Goal: Information Seeking & Learning: Learn about a topic

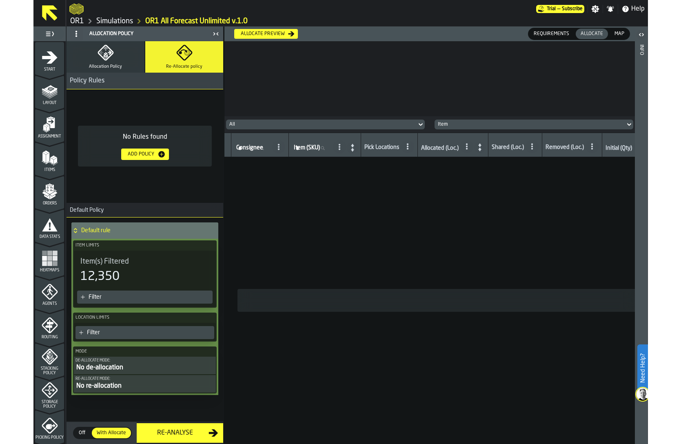
scroll to position [200, 0]
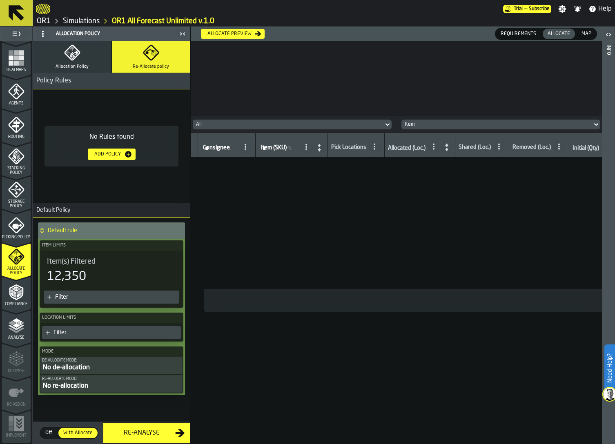
click at [11, 227] on icon "menu Picking Policy" at bounding box center [16, 226] width 16 height 16
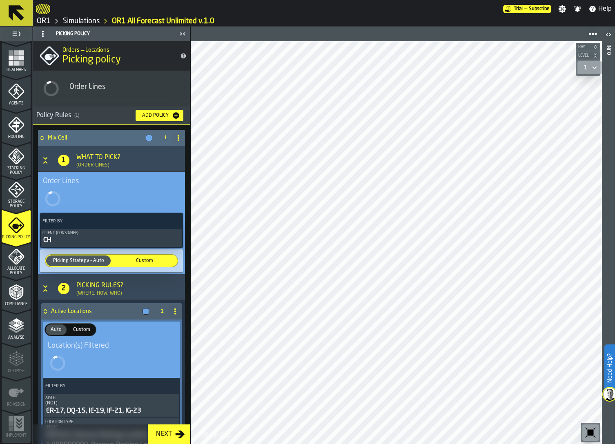
click at [89, 242] on div "CH" at bounding box center [111, 241] width 138 height 10
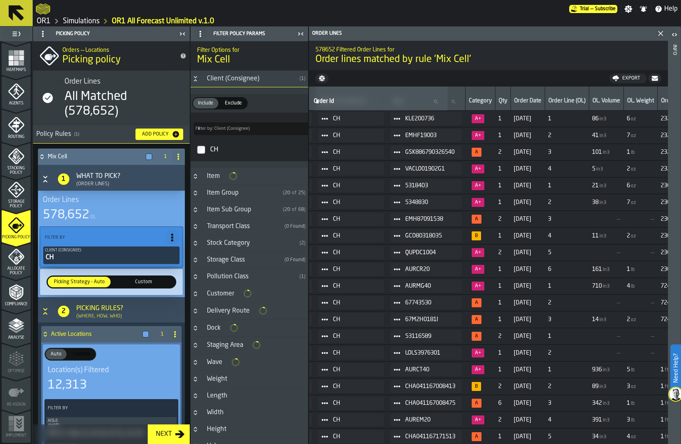
scroll to position [0, 213]
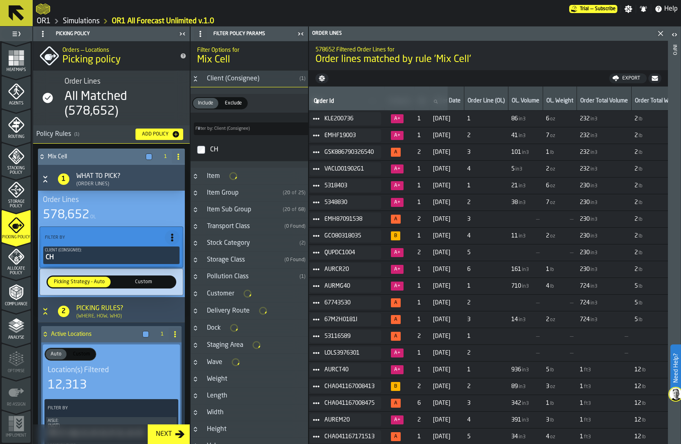
click at [498, 119] on span "1" at bounding box center [486, 119] width 38 height 7
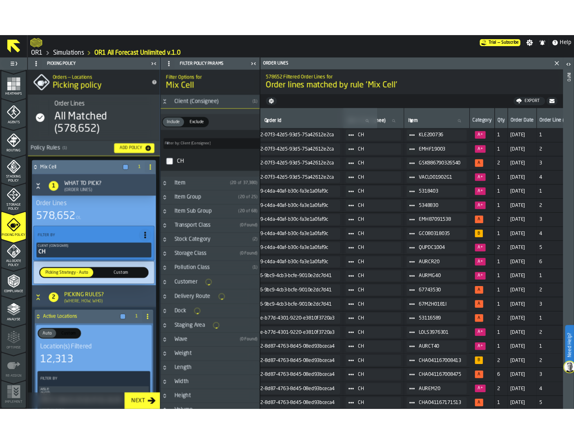
scroll to position [0, 38]
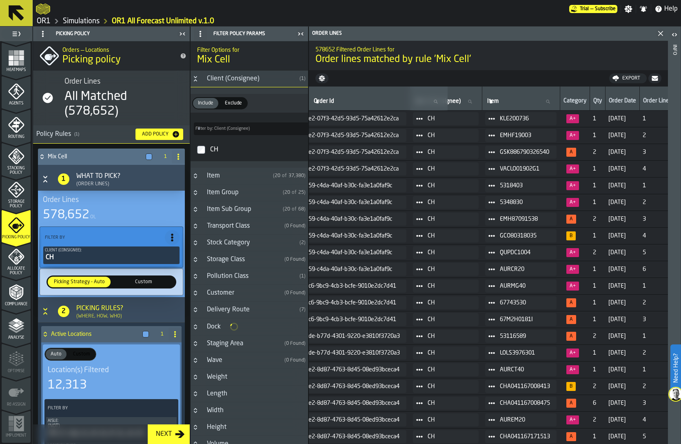
click at [301, 31] on icon "button-toggle-Close me" at bounding box center [301, 34] width 10 height 10
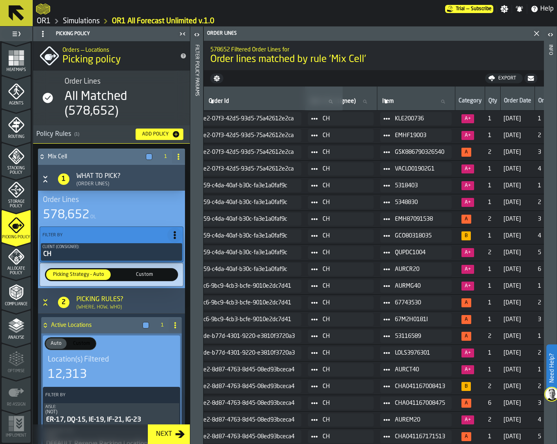
click at [132, 102] on div "All Matched (578,652)" at bounding box center [123, 103] width 119 height 29
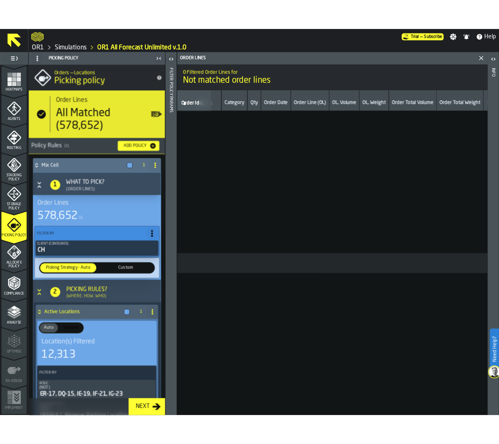
scroll to position [0, 0]
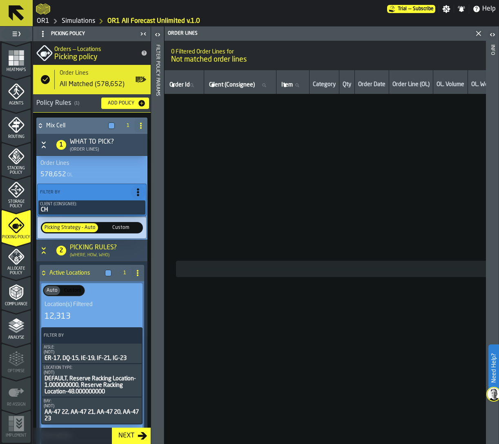
click at [75, 205] on div "Client (Consignee):" at bounding box center [92, 204] width 104 height 4
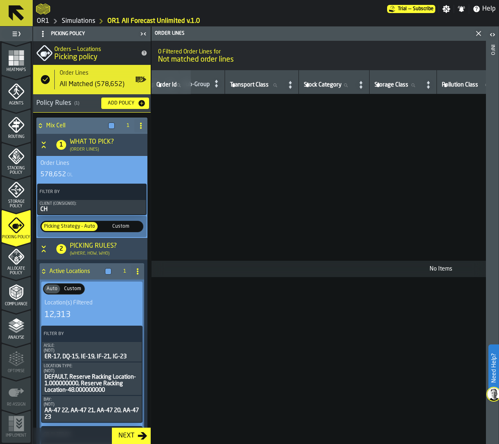
click at [75, 205] on div "Client (Consignee):" at bounding box center [92, 204] width 105 height 4
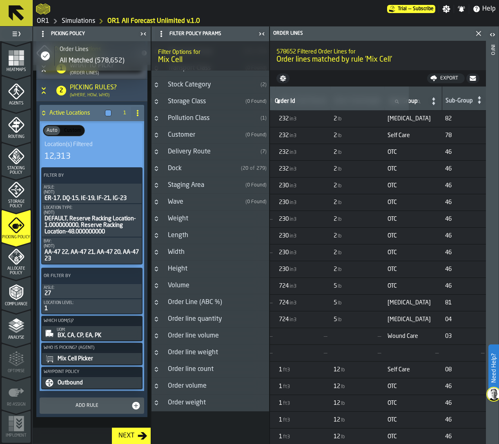
scroll to position [0, 0]
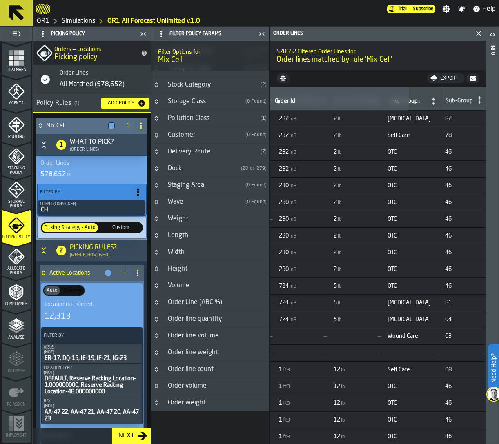
click at [137, 189] on circle at bounding box center [138, 189] width 2 height 2
click at [128, 229] on div "Add (OR) Filter" at bounding box center [117, 229] width 42 height 10
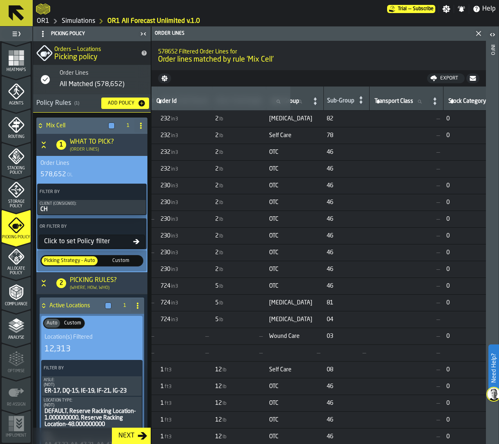
click at [287, 266] on span "OTC" at bounding box center [294, 269] width 51 height 7
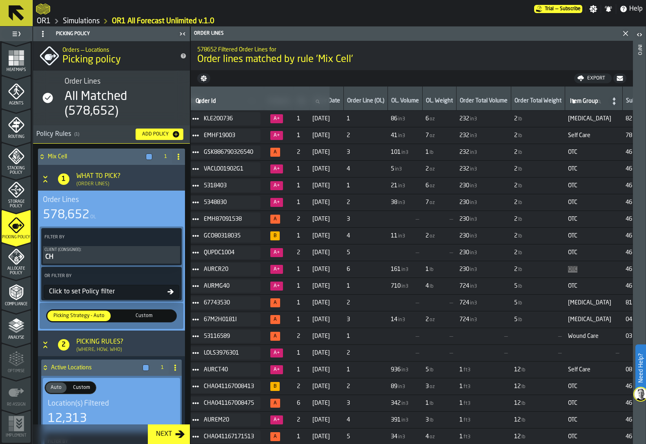
scroll to position [0, 209]
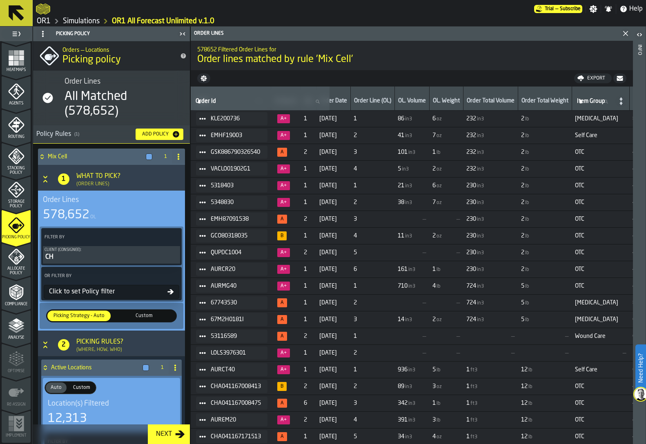
click at [567, 224] on td "2 lb" at bounding box center [545, 219] width 54 height 17
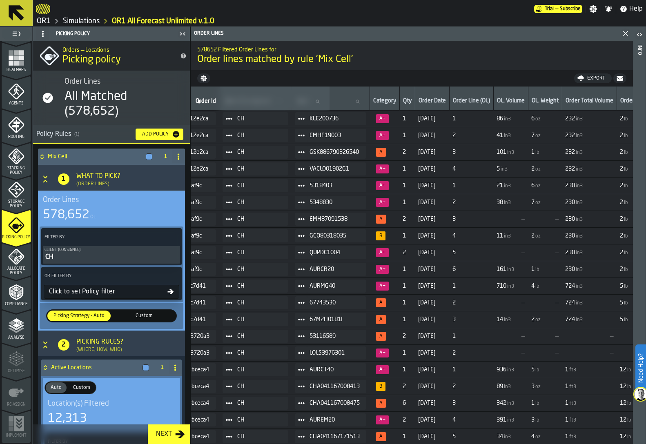
scroll to position [0, 146]
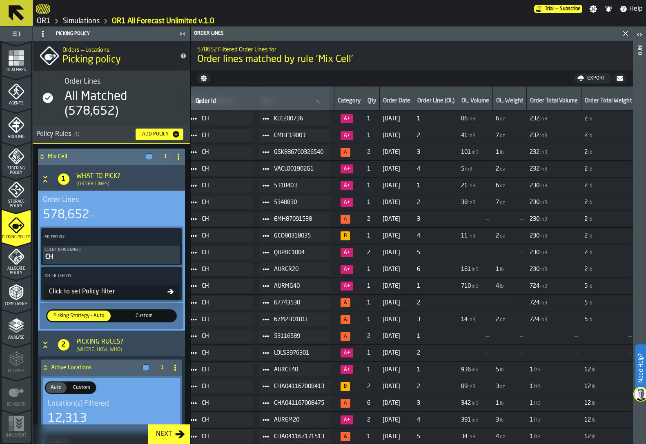
click at [122, 250] on div "Client (Consignee):" at bounding box center [111, 250] width 134 height 4
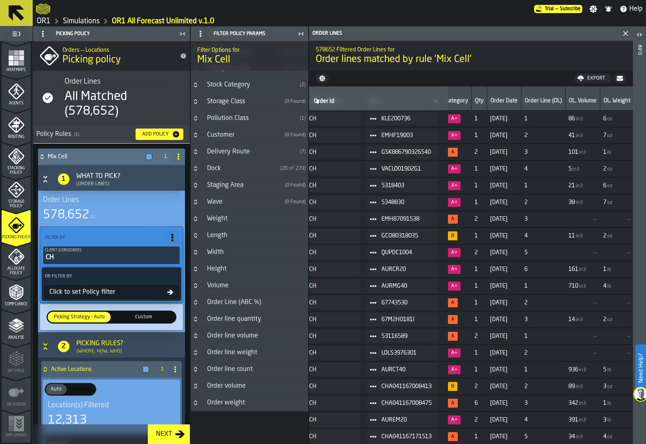
scroll to position [0, 158]
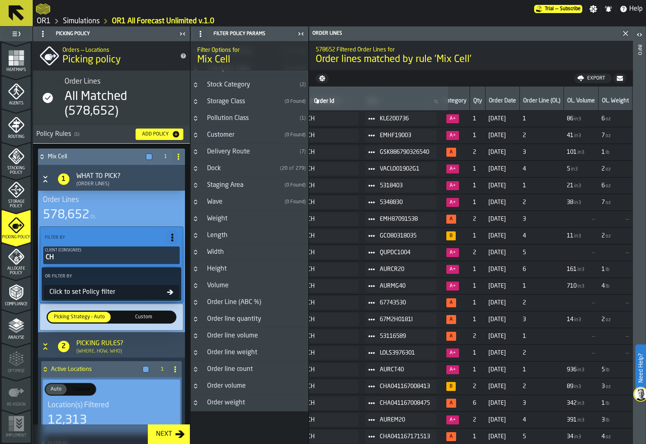
click at [510, 187] on span "[DATE]" at bounding box center [502, 185] width 28 height 7
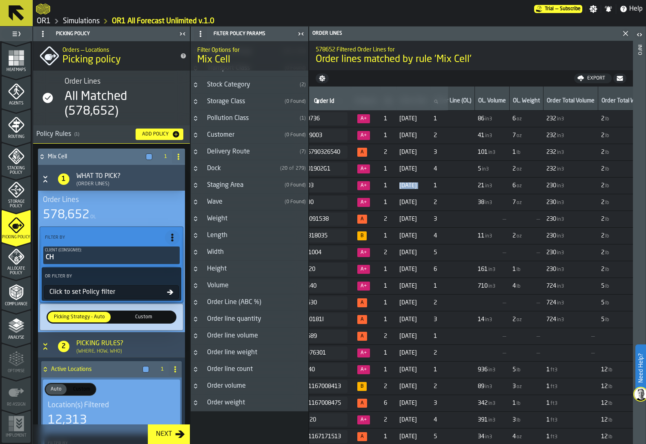
scroll to position [0, 250]
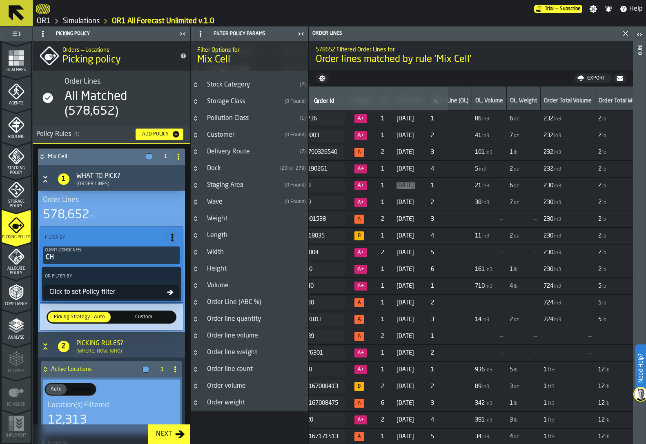
click at [171, 274] on circle at bounding box center [172, 273] width 2 height 2
click at [154, 290] on div "Clear Filter" at bounding box center [151, 294] width 42 height 10
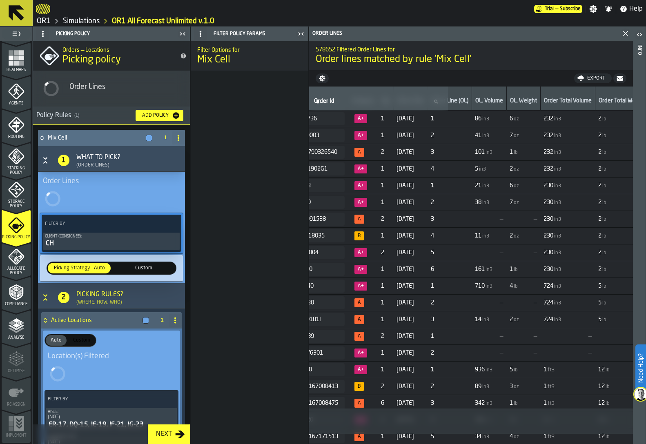
scroll to position [0, 0]
click at [299, 31] on icon "button-toggle-Close me" at bounding box center [301, 34] width 10 height 10
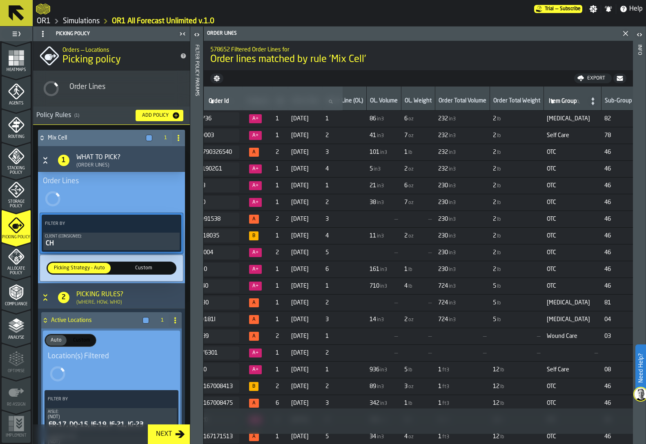
click at [319, 82] on nav "Export" at bounding box center [418, 78] width 429 height 16
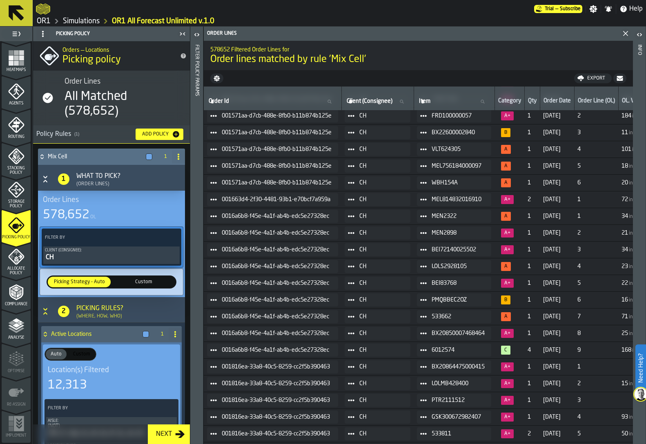
scroll to position [2564, 0]
click at [420, 186] on td "WBH154A" at bounding box center [454, 182] width 81 height 17
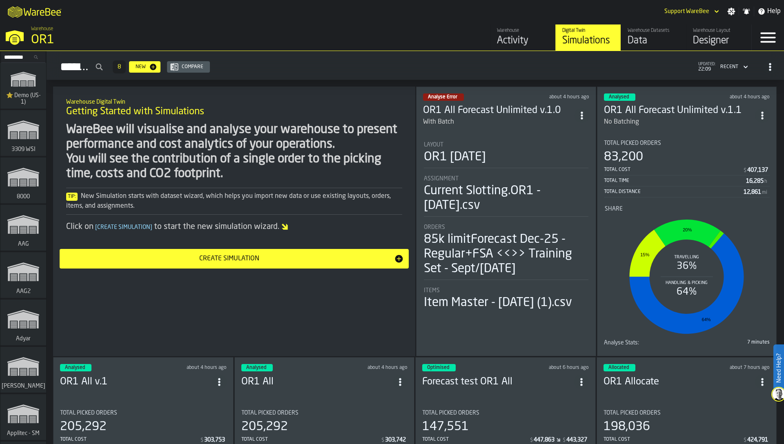
click at [17, 61] on input "Search..." at bounding box center [23, 57] width 42 height 9
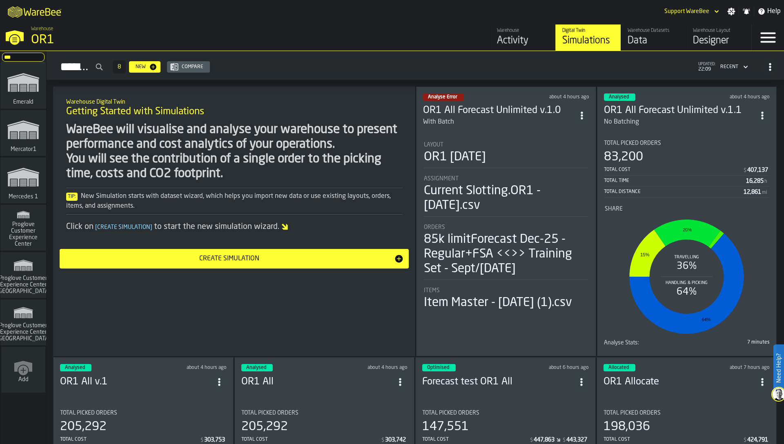
click at [32, 182] on rect "link-to-/wh/i/a24a3e22-db74-4543-ba93-f633e23cdb4e/simulations" at bounding box center [32, 182] width 7 height 1
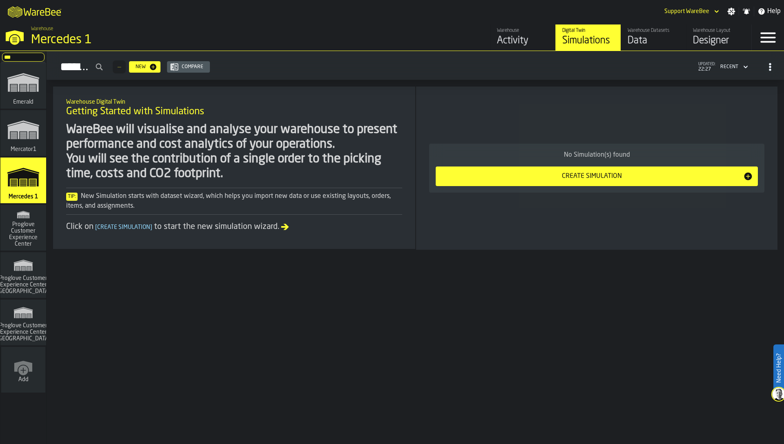
click at [16, 55] on input "***" at bounding box center [23, 57] width 42 height 9
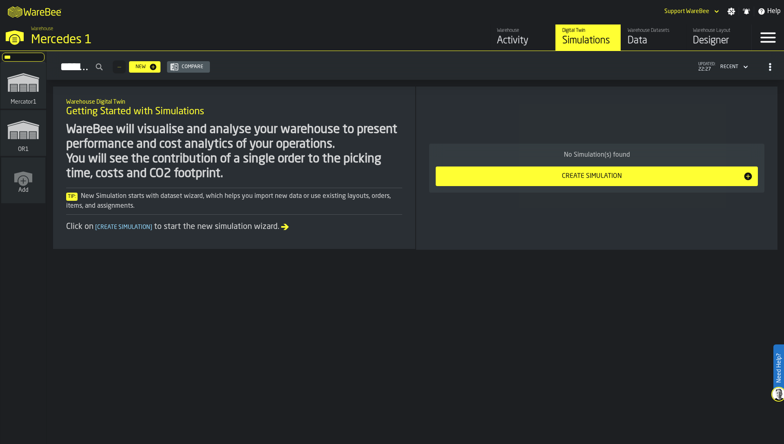
type input "***"
click at [29, 134] on rect "link-to-/wh/i/02d92962-0f11-4133-9763-7cb092bceeef/simulations" at bounding box center [32, 134] width 7 height 1
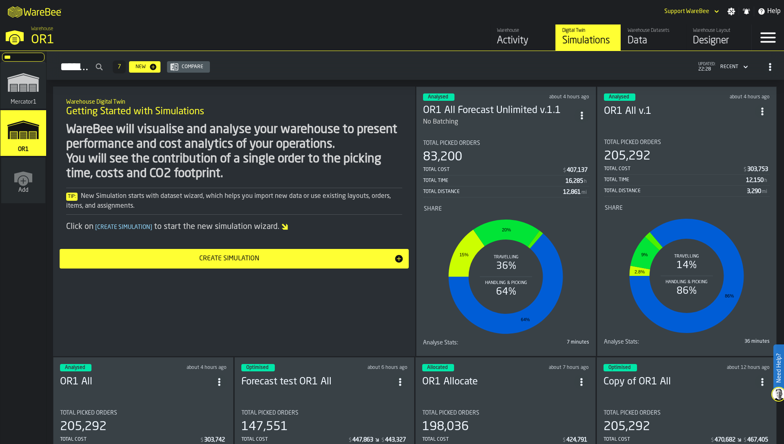
click at [485, 199] on li "Share Travelling 36% Handling & Picking 64% 15% 20% 64%" at bounding box center [506, 268] width 166 height 140
